Goal: Task Accomplishment & Management: Manage account settings

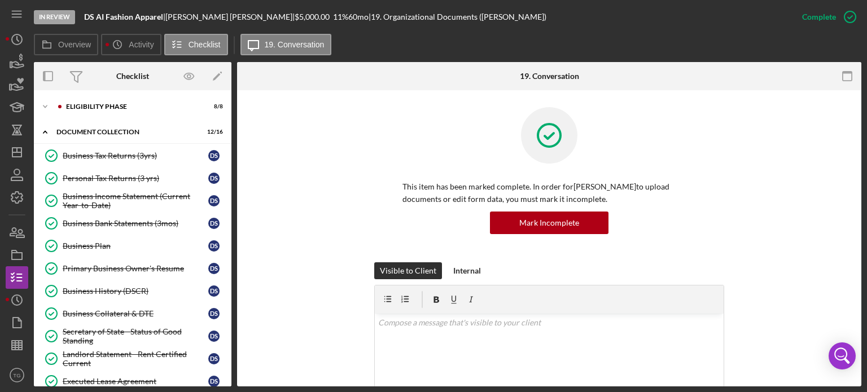
scroll to position [56, 0]
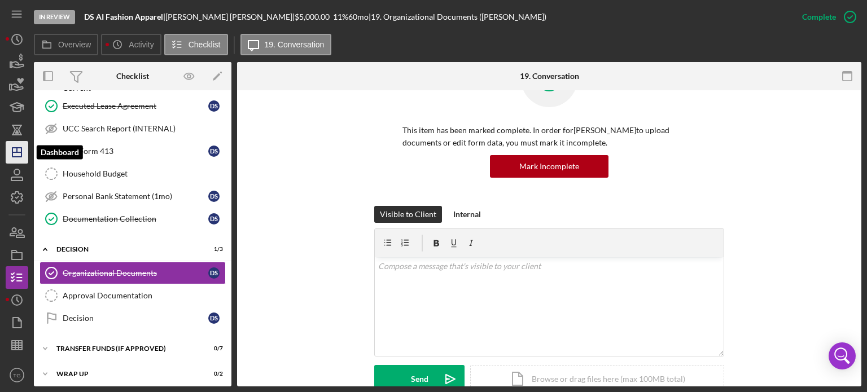
click at [11, 154] on icon "Icon/Dashboard" at bounding box center [17, 152] width 28 height 28
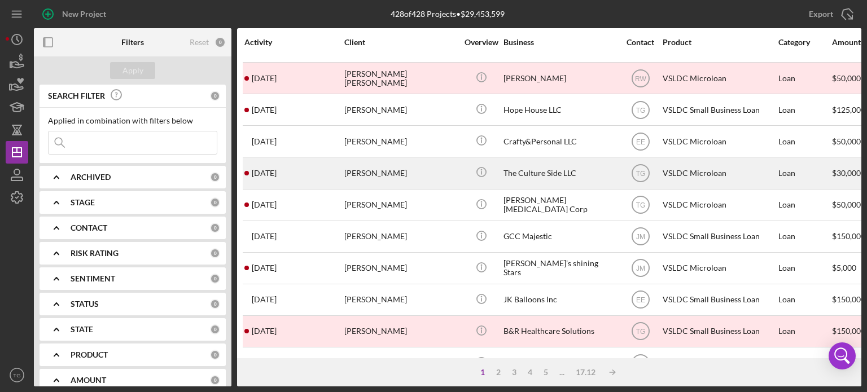
scroll to position [226, 0]
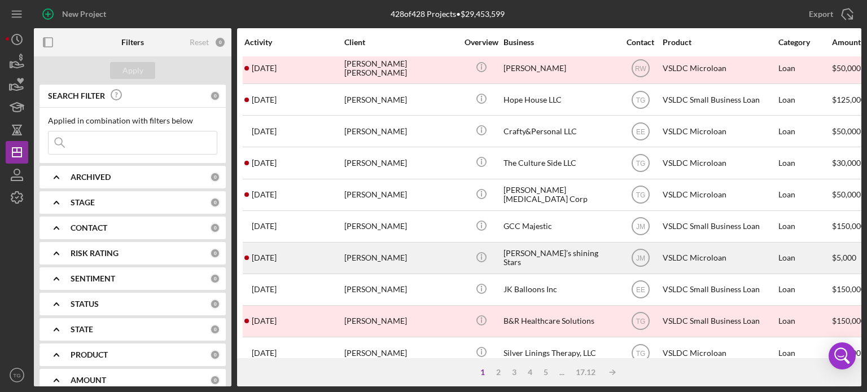
click at [382, 267] on div "Lateasha Penn" at bounding box center [400, 258] width 113 height 30
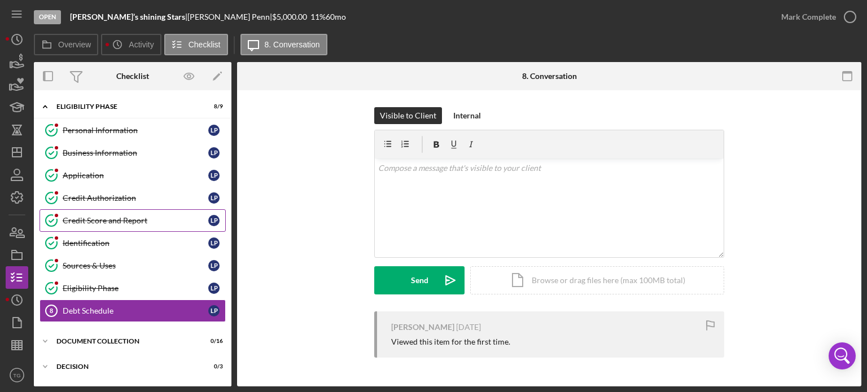
scroll to position [45, 0]
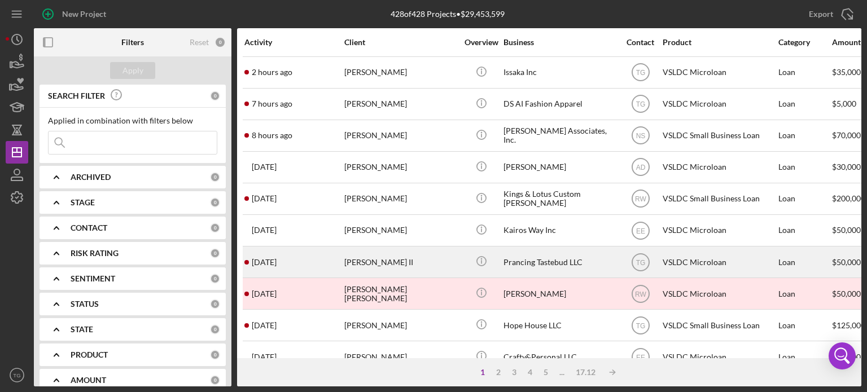
click at [390, 258] on div "Gregory Brown II" at bounding box center [400, 262] width 113 height 30
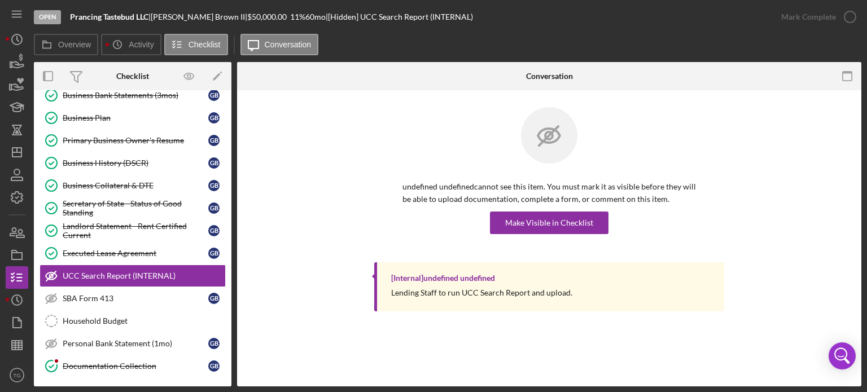
scroll to position [162, 0]
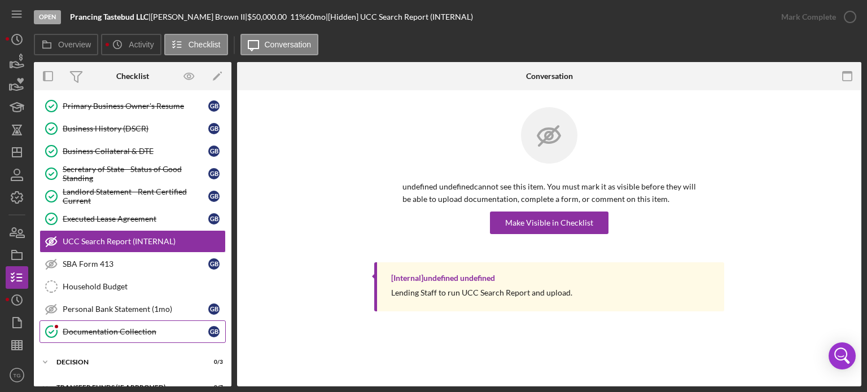
click at [123, 329] on div "Documentation Collection" at bounding box center [136, 331] width 146 height 9
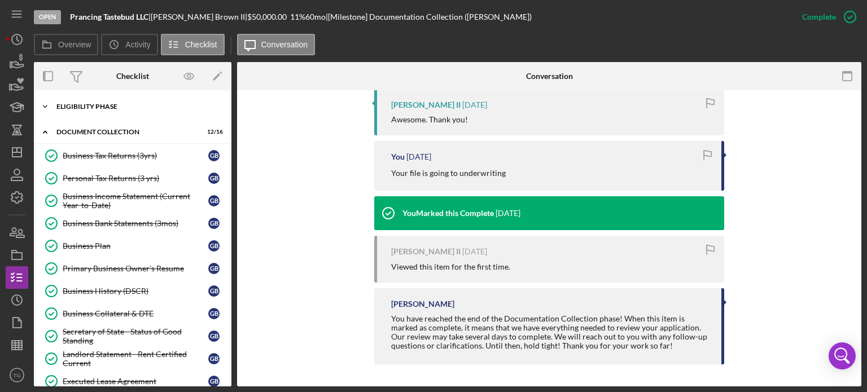
click at [65, 107] on div "Eligibility Phase" at bounding box center [136, 106] width 161 height 7
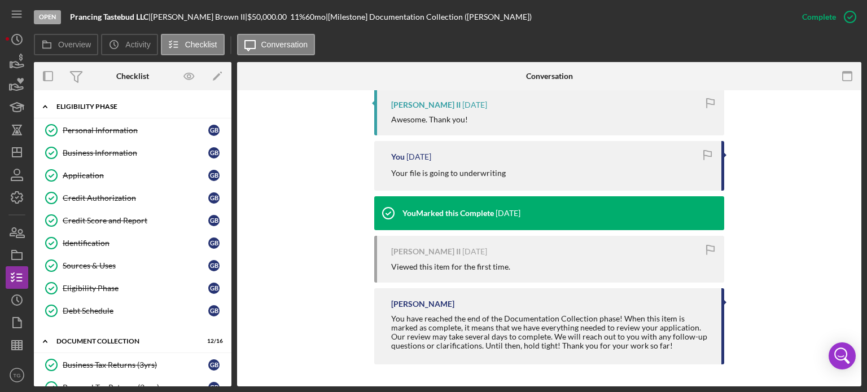
click at [87, 108] on div "Eligibility Phase" at bounding box center [136, 106] width 161 height 7
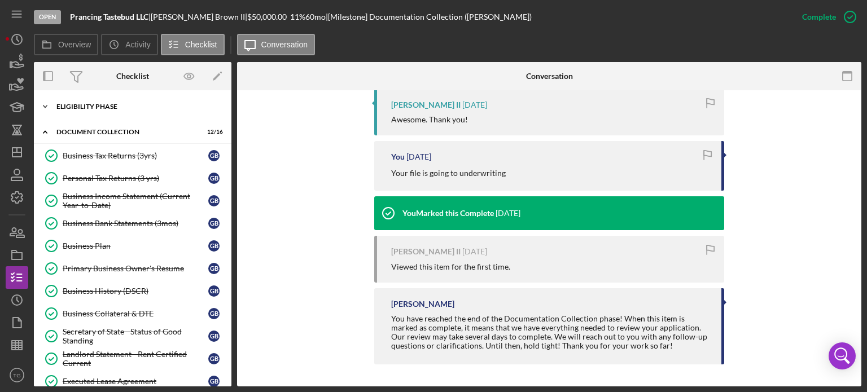
click at [87, 108] on div "Eligibility Phase" at bounding box center [136, 106] width 161 height 7
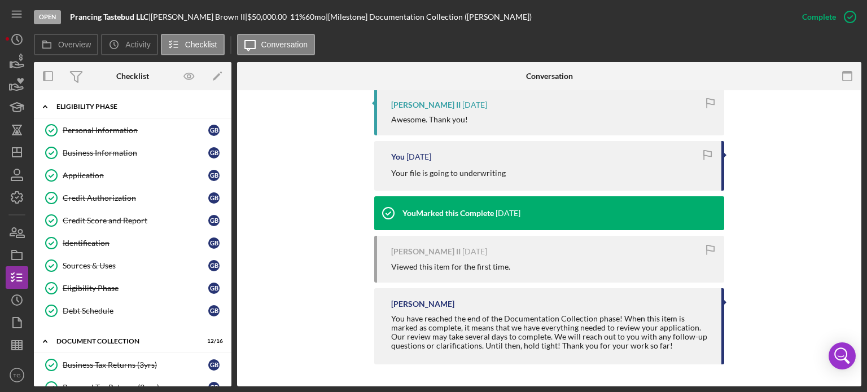
click at [98, 109] on div "Eligibility Phase" at bounding box center [136, 106] width 161 height 7
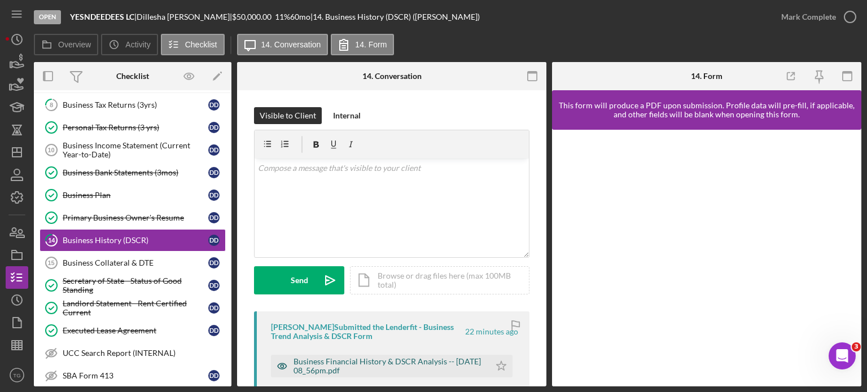
click at [357, 366] on div "Business Financial History & DSCR Analysis -- [DATE] 08_56pm.pdf" at bounding box center [388, 366] width 191 height 18
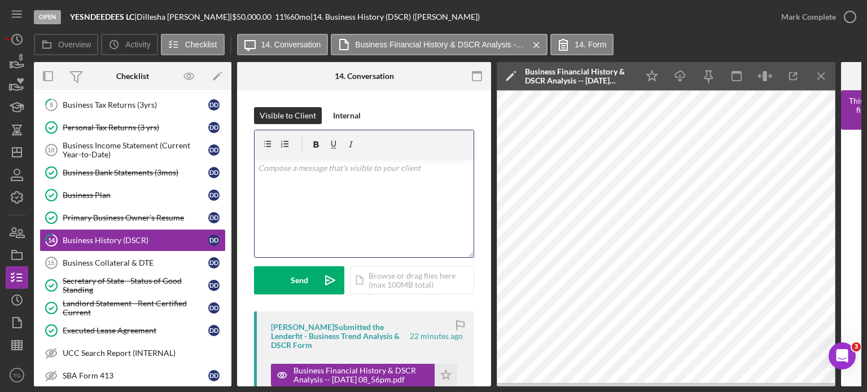
click at [289, 171] on p at bounding box center [364, 168] width 213 height 12
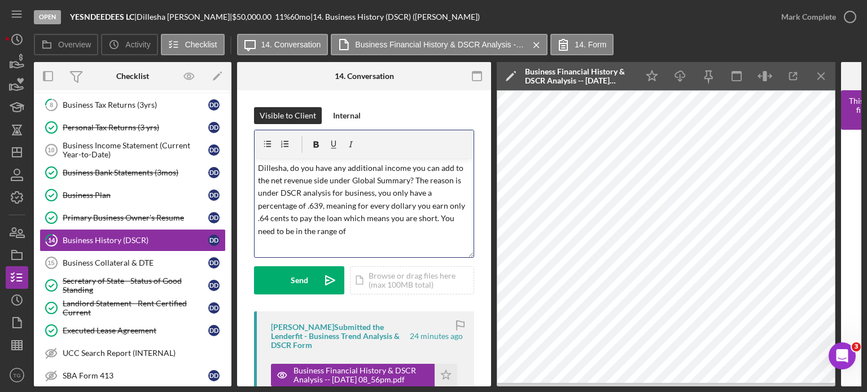
click at [361, 228] on p "Dillesha, do you have any additional income you can add to the net revenue side…" at bounding box center [364, 200] width 213 height 76
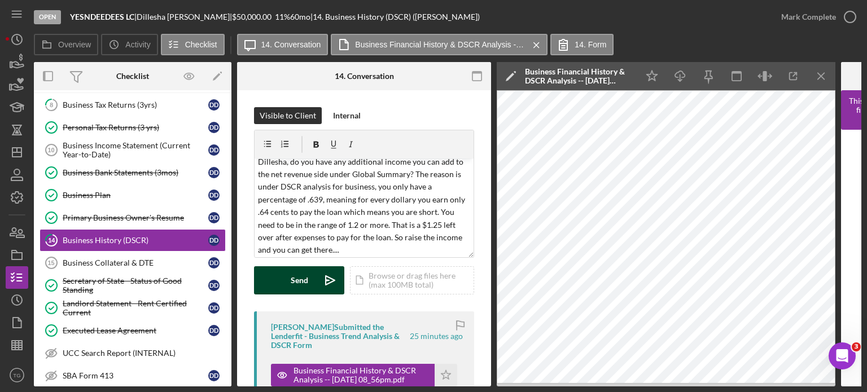
click at [294, 284] on div "Send" at bounding box center [299, 280] width 17 height 28
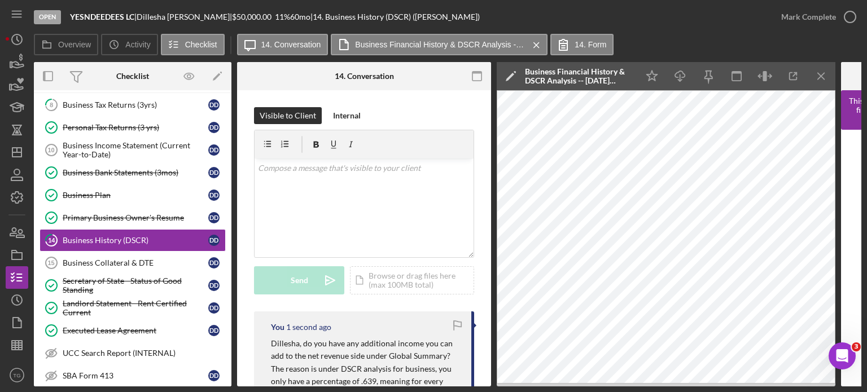
scroll to position [0, 0]
click at [156, 261] on div "Business Collateral & DTE" at bounding box center [136, 262] width 146 height 9
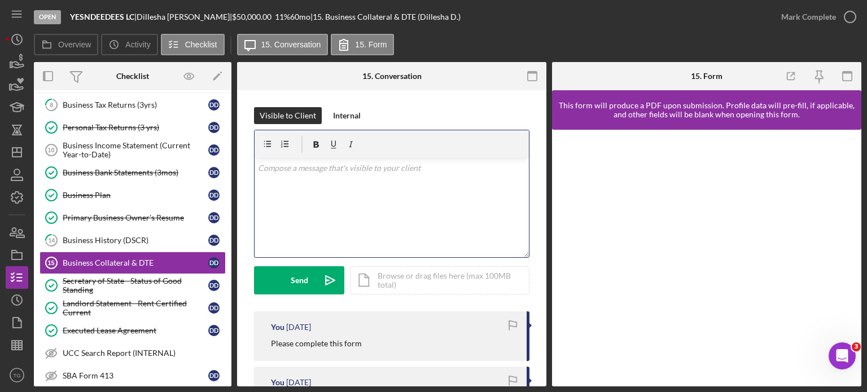
click at [273, 175] on div "v Color teal Color pink Remove color Add row above Add row below Add column bef…" at bounding box center [391, 208] width 274 height 99
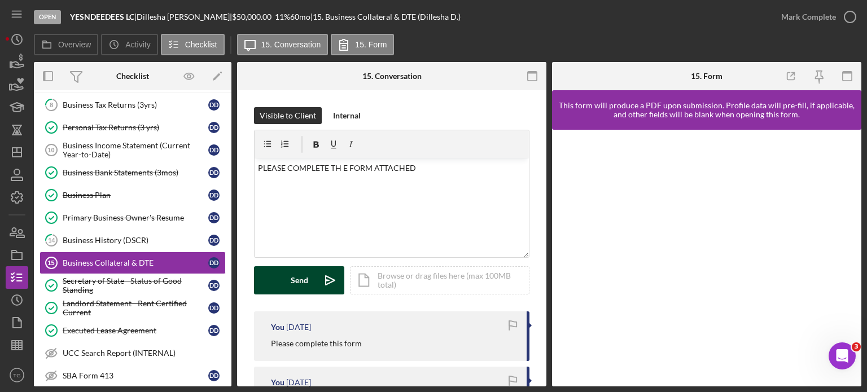
click at [302, 282] on div "Send" at bounding box center [299, 280] width 17 height 28
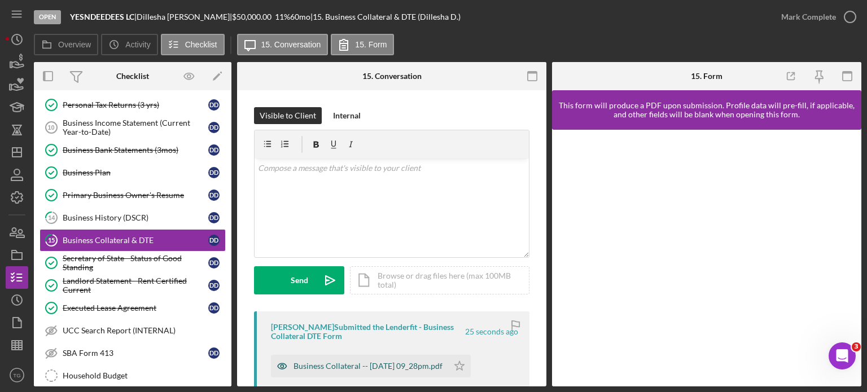
click at [409, 367] on div "Business Collateral -- [DATE] 09_28pm.pdf" at bounding box center [367, 366] width 149 height 9
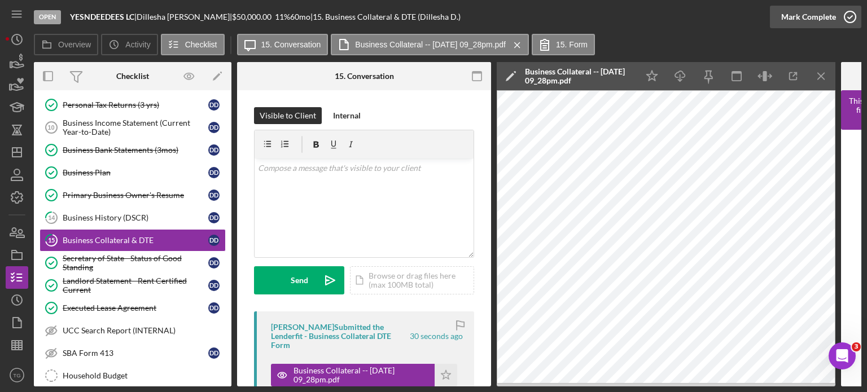
click at [851, 15] on icon "button" at bounding box center [850, 17] width 28 height 28
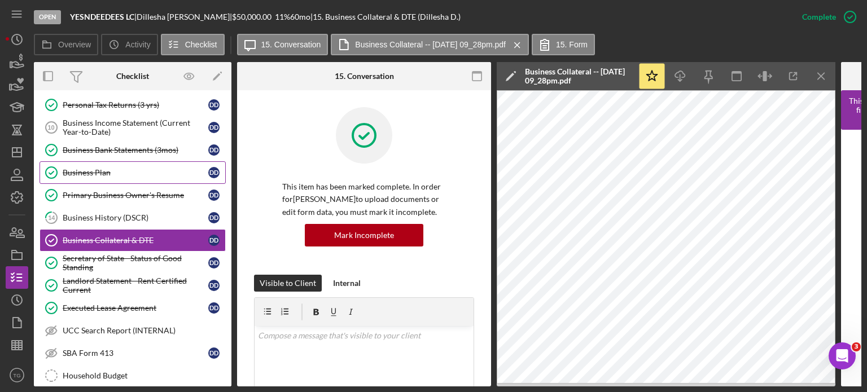
click at [99, 170] on div "Business Plan" at bounding box center [136, 172] width 146 height 9
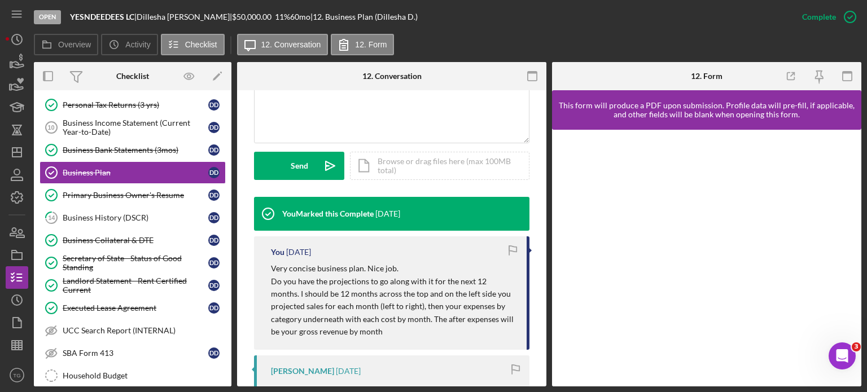
scroll to position [451, 0]
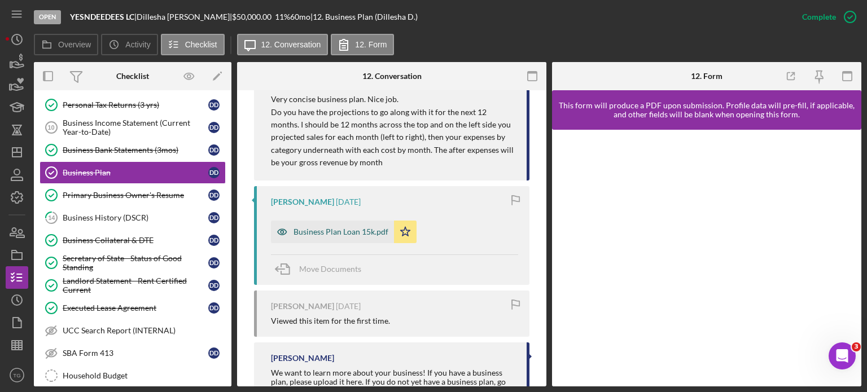
click at [361, 230] on div "Business Plan Loan 15k.pdf" at bounding box center [340, 231] width 95 height 9
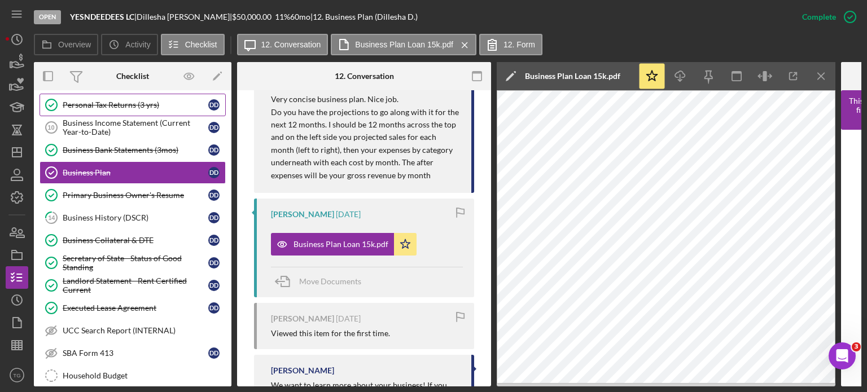
click at [129, 98] on link "Personal Tax Returns (3 yrs) Personal Tax Returns (3 yrs) D D" at bounding box center [132, 105] width 186 height 23
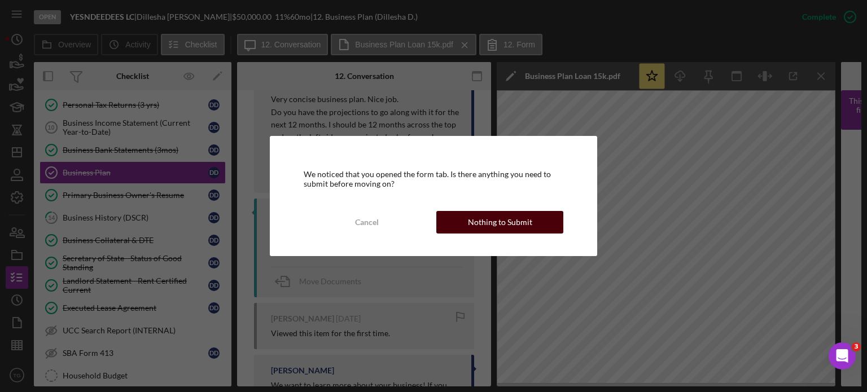
click at [490, 217] on div "Nothing to Submit" at bounding box center [500, 222] width 64 height 23
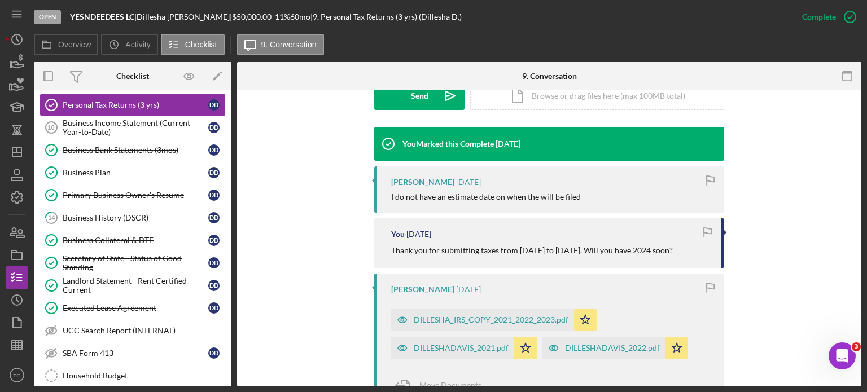
scroll to position [395, 0]
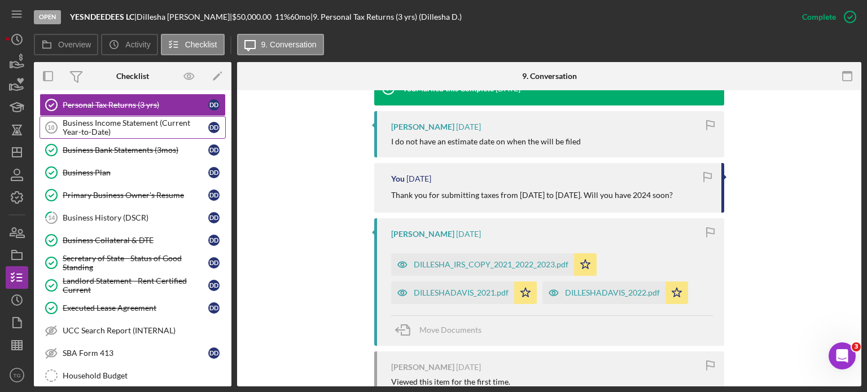
click at [80, 124] on div "Business Income Statement (Current Year-to-Date)" at bounding box center [136, 127] width 146 height 18
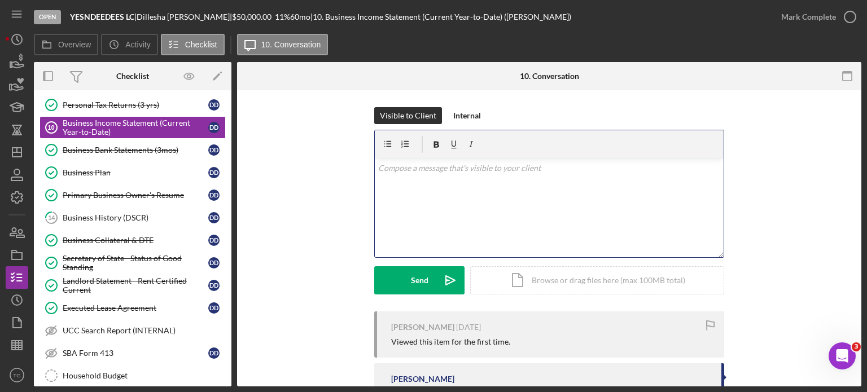
click at [449, 168] on p at bounding box center [549, 168] width 342 height 12
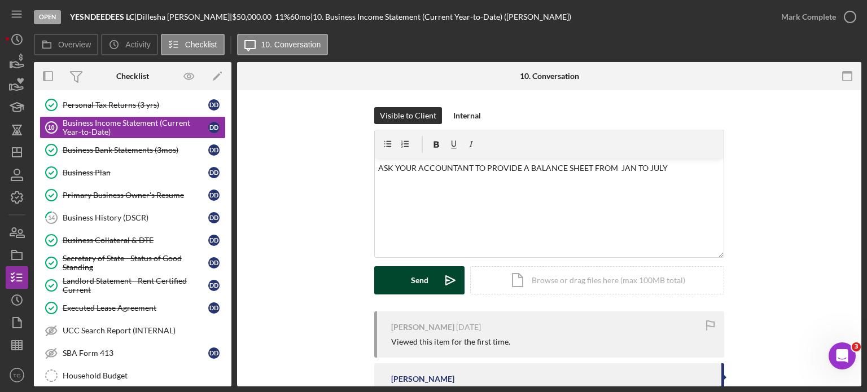
click at [420, 286] on div "Send" at bounding box center [419, 280] width 17 height 28
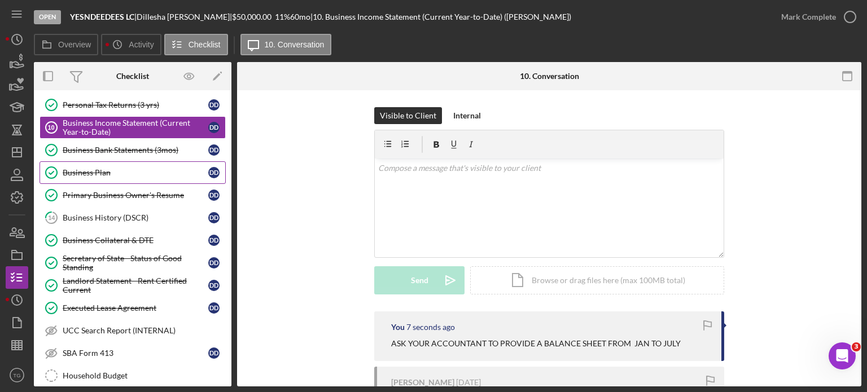
click at [106, 173] on div "Business Plan" at bounding box center [136, 172] width 146 height 9
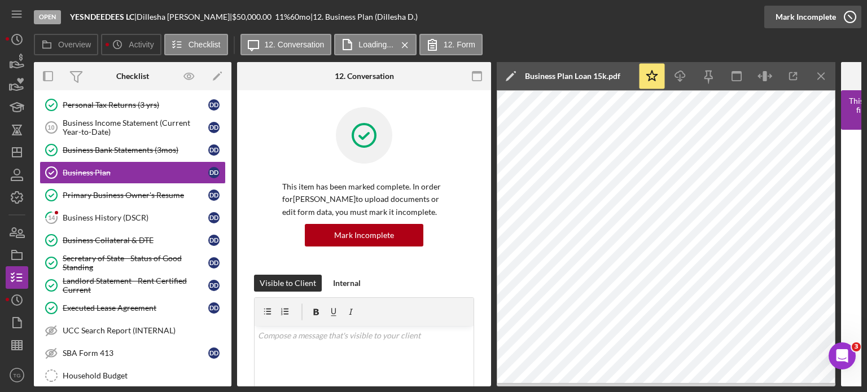
click at [852, 18] on icon "button" at bounding box center [850, 17] width 28 height 28
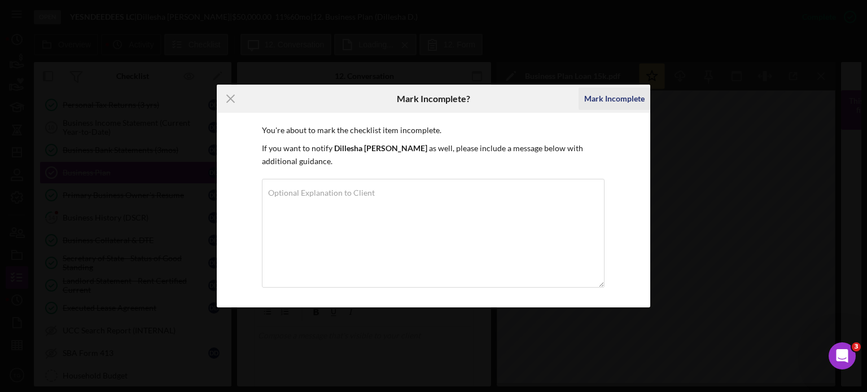
click at [607, 98] on div "Mark Incomplete" at bounding box center [614, 98] width 60 height 23
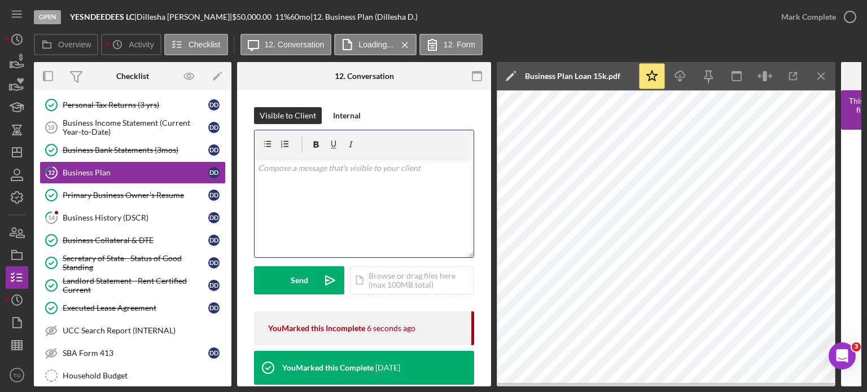
click at [297, 170] on p at bounding box center [364, 168] width 213 height 12
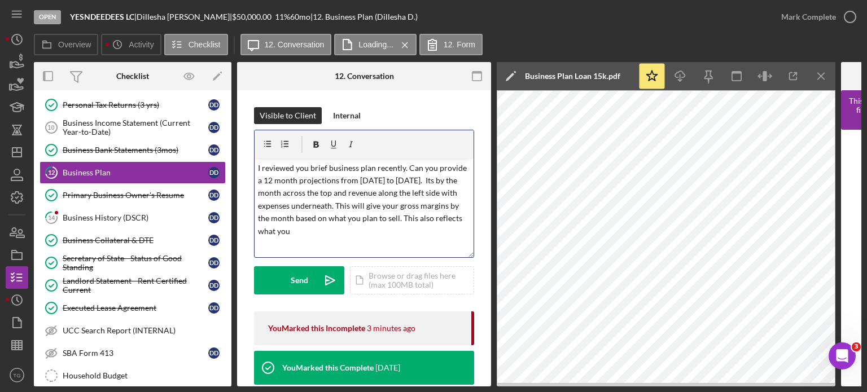
click at [336, 209] on p "I reviewed you brief business plan recently. Can you provide a 12 month project…" at bounding box center [364, 200] width 213 height 76
click at [350, 232] on p "I reviewed you brief business plan recently. Can you provide a 12 month project…" at bounding box center [364, 200] width 213 height 76
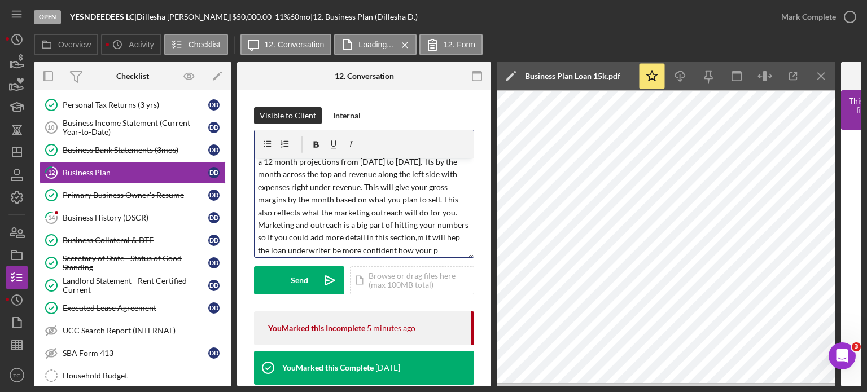
scroll to position [32, 0]
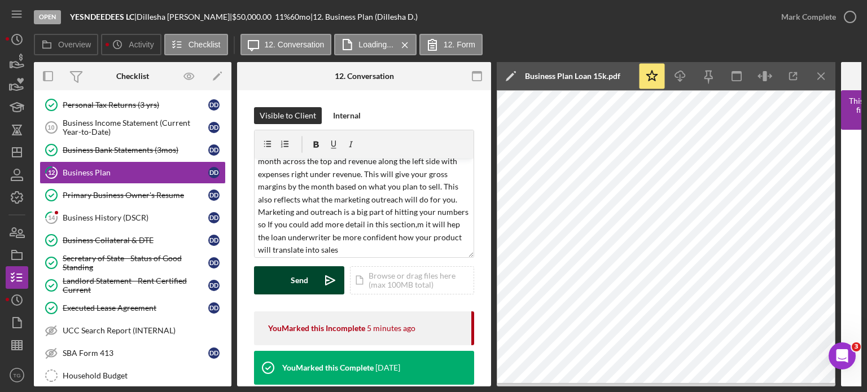
click at [314, 285] on button "Send Icon/icon-invite-send" at bounding box center [299, 280] width 90 height 28
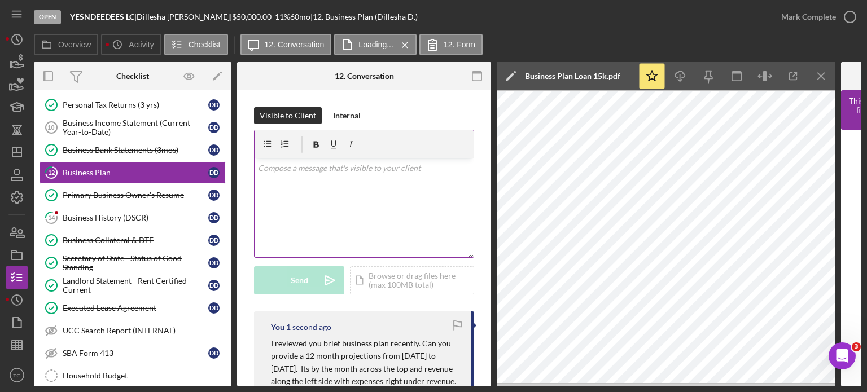
scroll to position [0, 0]
click at [106, 214] on div "Business History (DSCR)" at bounding box center [136, 217] width 146 height 9
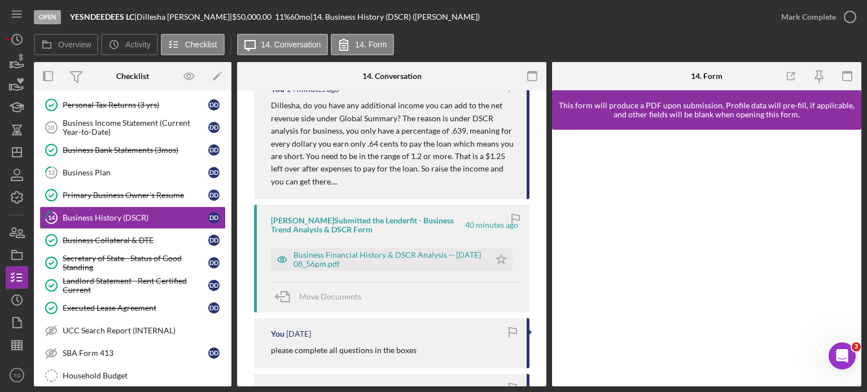
scroll to position [338, 0]
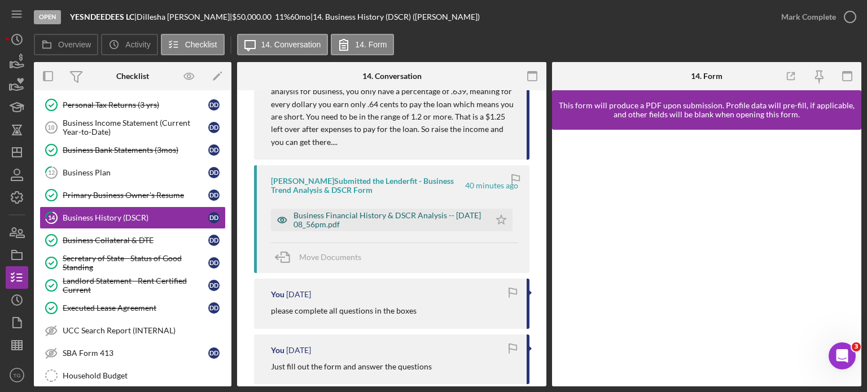
click at [362, 226] on div "Business Financial History & DSCR Analysis -- [DATE] 08_56pm.pdf" at bounding box center [388, 220] width 191 height 18
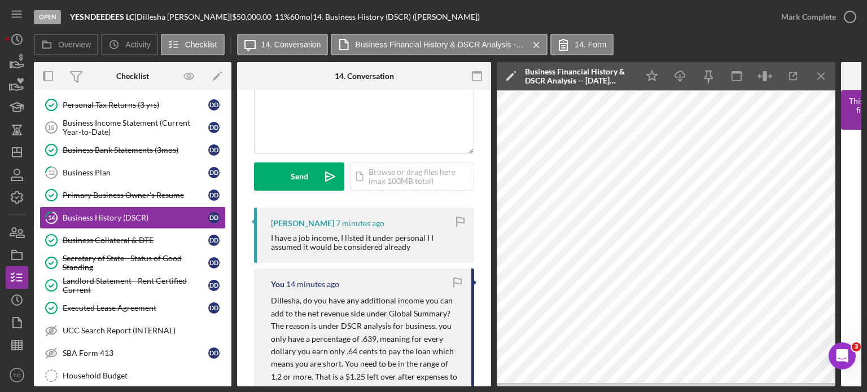
scroll to position [56, 0]
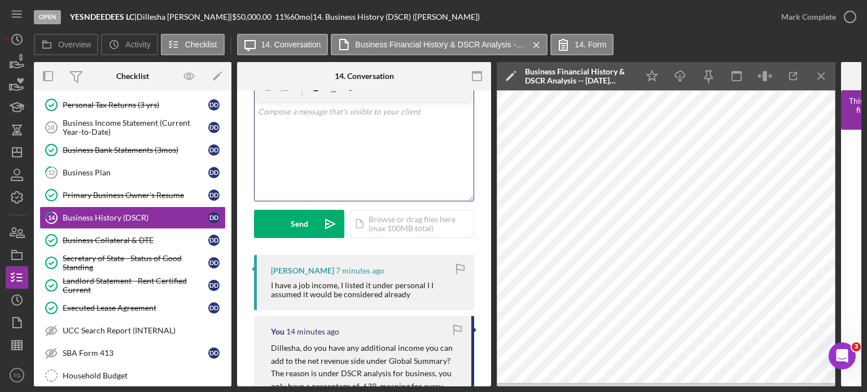
click at [284, 117] on p at bounding box center [364, 111] width 213 height 12
click at [382, 115] on p "If its a part of the household income" at bounding box center [364, 111] width 213 height 12
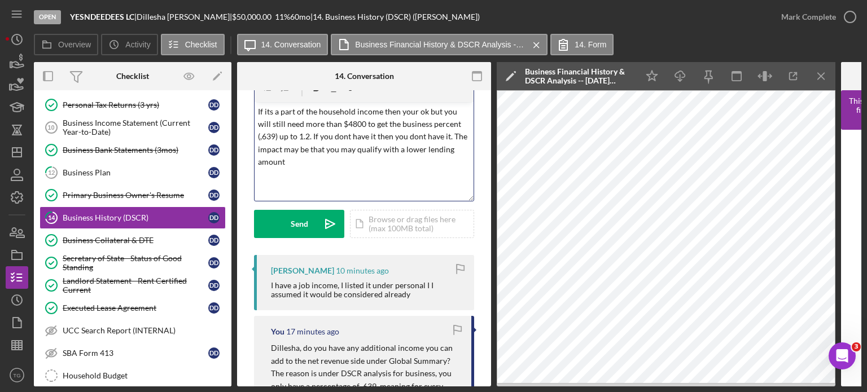
click at [280, 133] on p "If its a part of the household income then your ok but you will still need more…" at bounding box center [364, 136] width 213 height 63
click at [266, 137] on p "If its a part of the household income then your ok but you will still need more…" at bounding box center [364, 136] width 213 height 63
click at [290, 138] on p "If its a part of the household income then your ok but you will still need more…" at bounding box center [364, 136] width 213 height 63
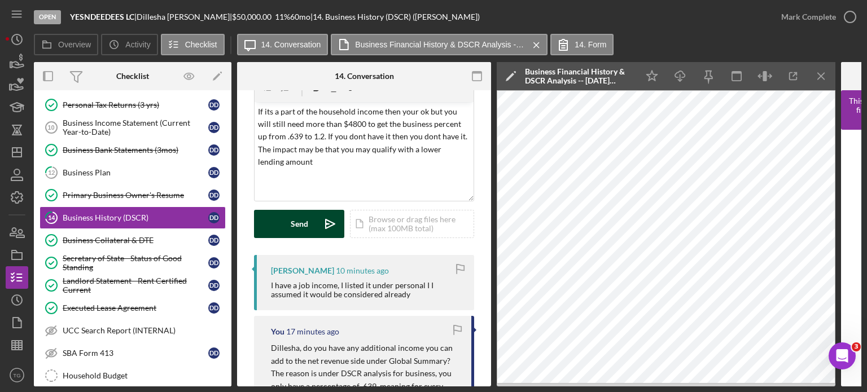
click at [293, 227] on div "Send" at bounding box center [299, 224] width 17 height 28
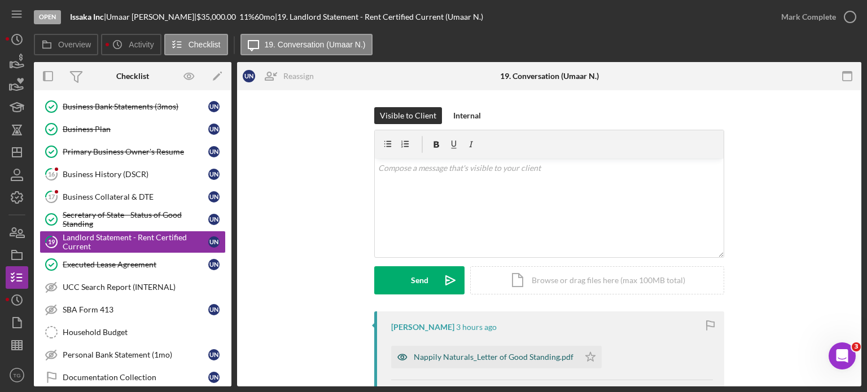
click at [481, 358] on div "Nappily Naturals_Letter of Good Standing.pdf" at bounding box center [494, 357] width 160 height 9
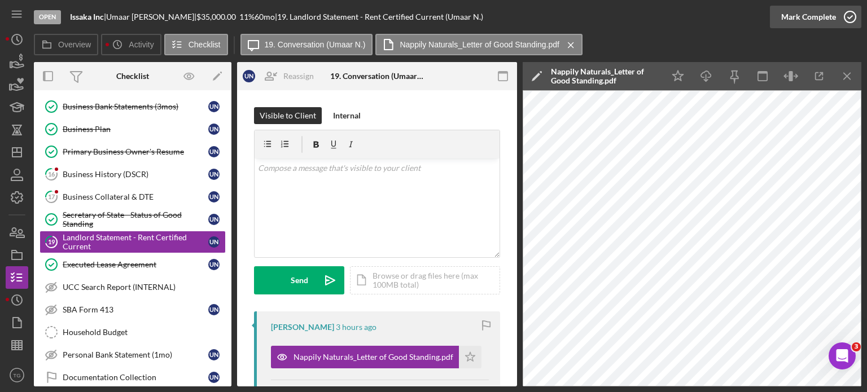
click at [847, 21] on icon "button" at bounding box center [850, 17] width 28 height 28
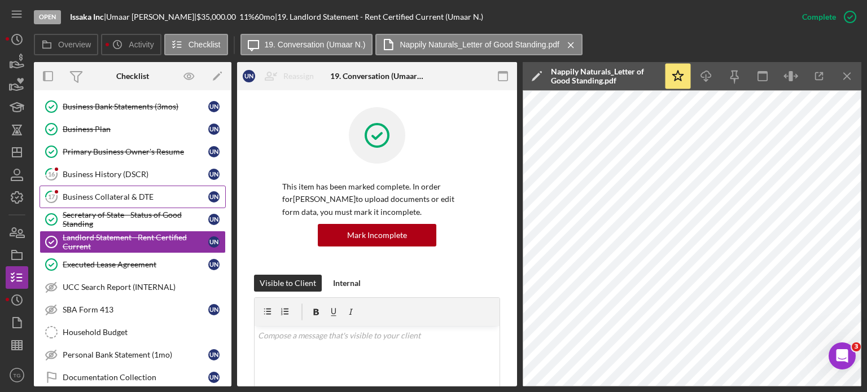
click at [117, 192] on div "Business Collateral & DTE" at bounding box center [136, 196] width 146 height 9
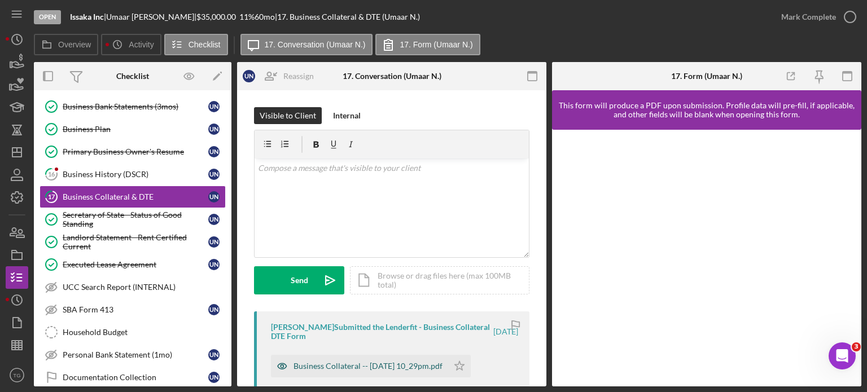
click at [415, 360] on div "Business Collateral -- 2025-08-21 10_29pm.pdf" at bounding box center [359, 366] width 177 height 23
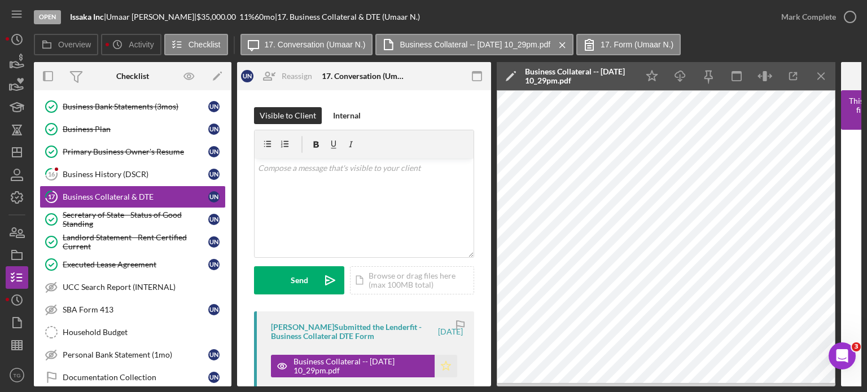
click at [443, 367] on icon "Icon/Star" at bounding box center [445, 366] width 23 height 23
click at [848, 9] on icon "button" at bounding box center [850, 17] width 28 height 28
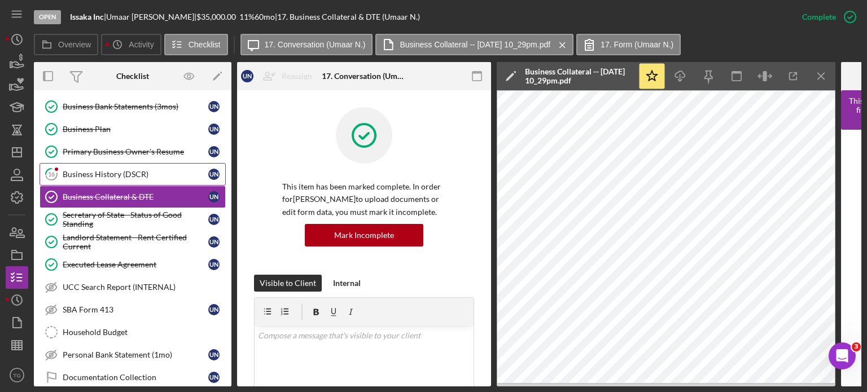
click at [144, 170] on div "Business History (DSCR)" at bounding box center [136, 174] width 146 height 9
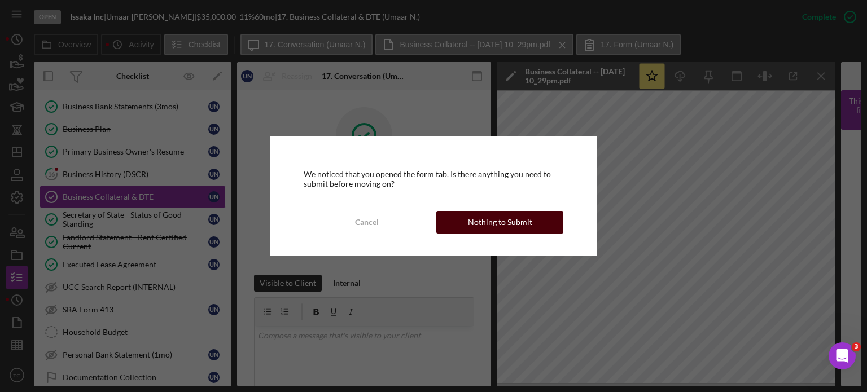
click at [535, 226] on button "Nothing to Submit" at bounding box center [499, 222] width 127 height 23
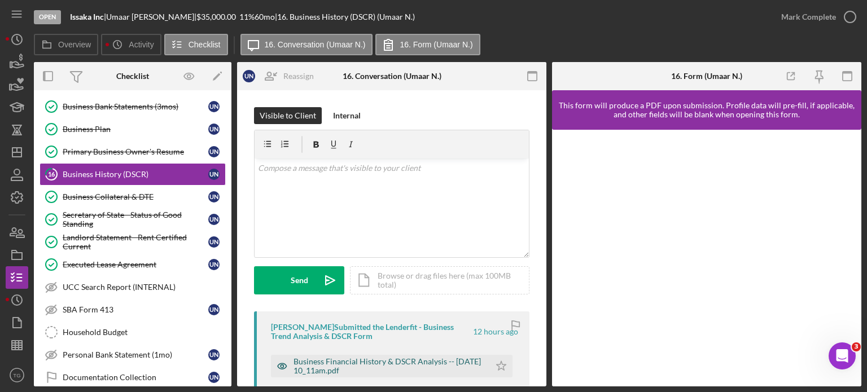
click at [360, 358] on div "Business Financial History & DSCR Analysis -- 2025-08-25 10_11am.pdf" at bounding box center [388, 366] width 191 height 18
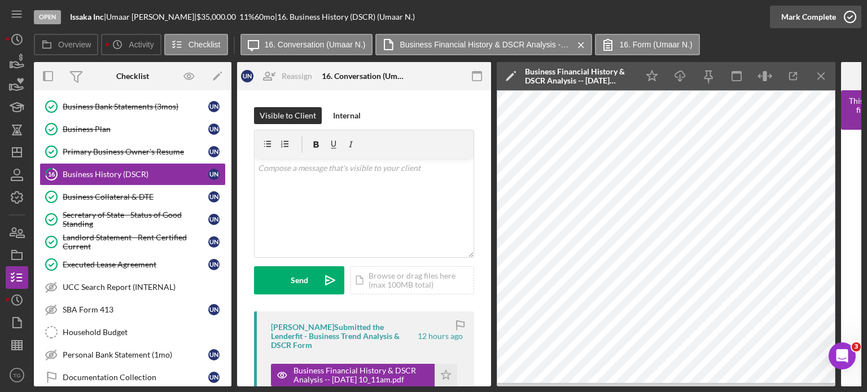
click at [850, 19] on icon "button" at bounding box center [850, 17] width 28 height 28
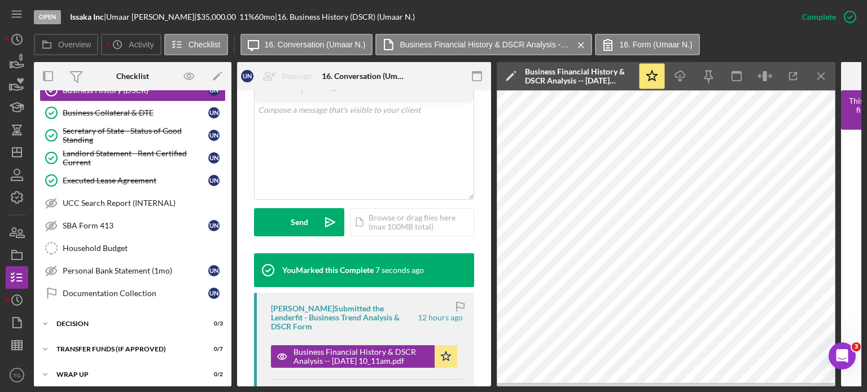
scroll to position [274, 0]
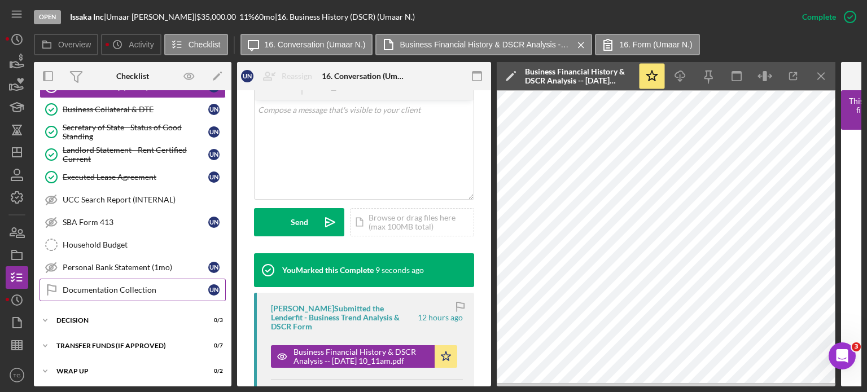
click at [105, 285] on div "Documentation Collection" at bounding box center [136, 289] width 146 height 9
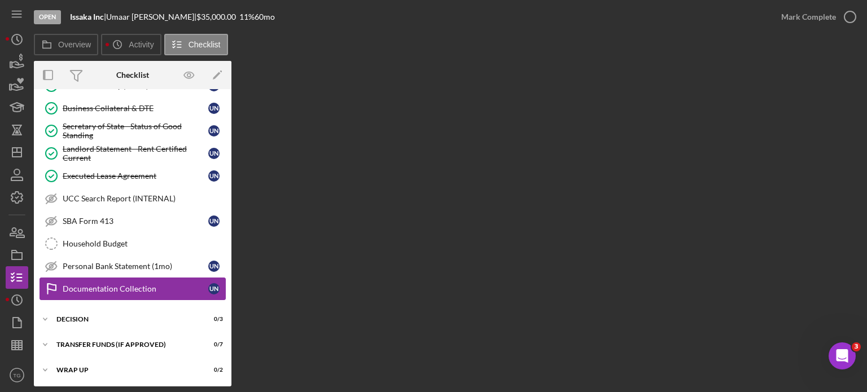
scroll to position [271, 0]
